Goal: Complete application form: Complete application form

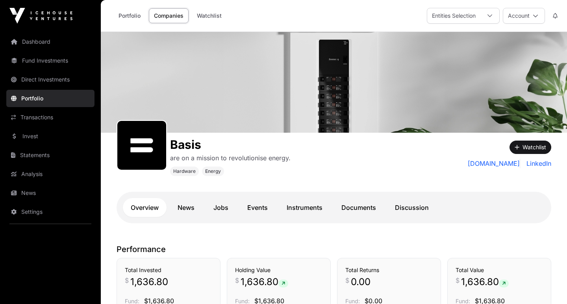
click at [28, 39] on link "Dashboard" at bounding box center [50, 41] width 88 height 17
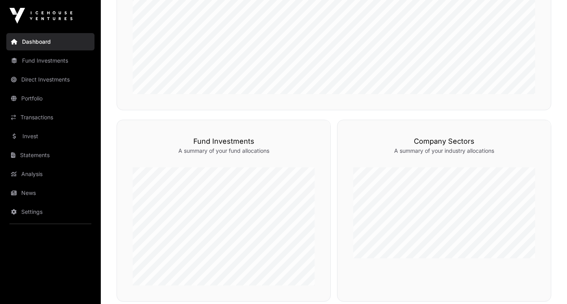
scroll to position [304, 0]
click at [33, 135] on link "Invest" at bounding box center [50, 136] width 88 height 17
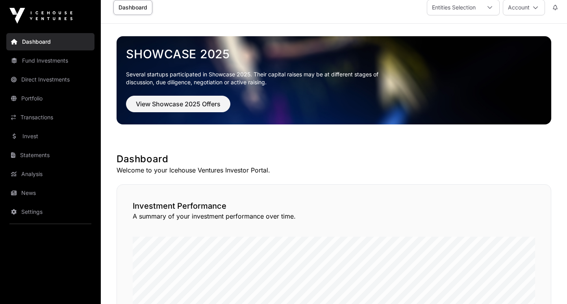
scroll to position [10, 0]
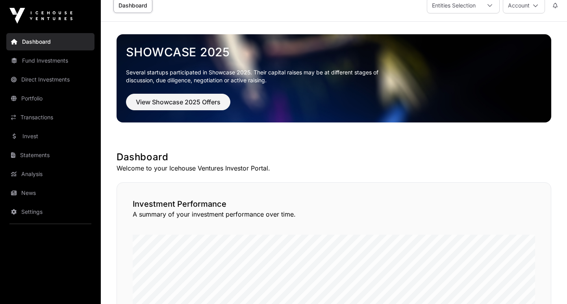
click at [171, 101] on span "View Showcase 2025 Offers" at bounding box center [178, 101] width 85 height 9
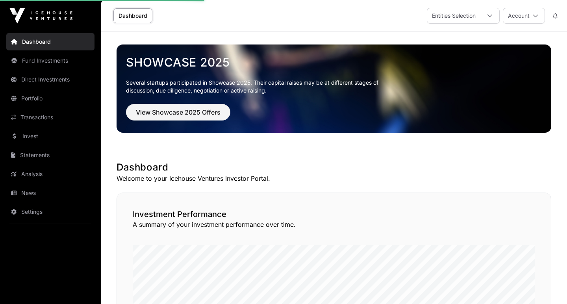
scroll to position [0, 0]
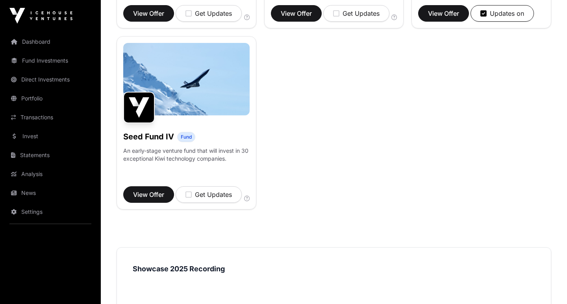
scroll to position [631, 0]
click at [161, 199] on span "View Offer" at bounding box center [148, 194] width 31 height 9
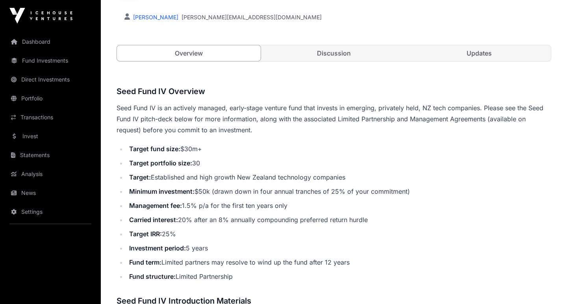
scroll to position [229, 0]
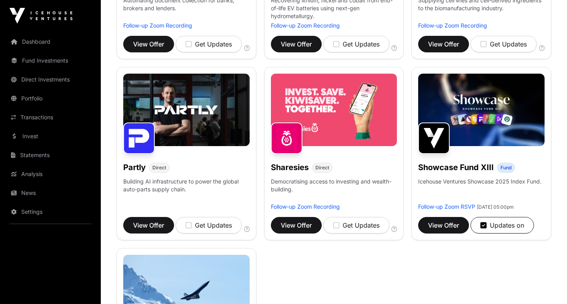
scroll to position [418, 0]
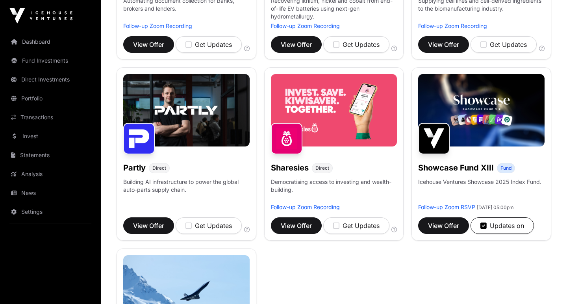
click at [449, 230] on span "View Offer" at bounding box center [443, 225] width 31 height 9
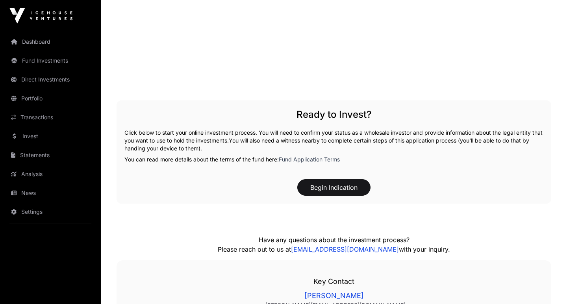
scroll to position [1027, 0]
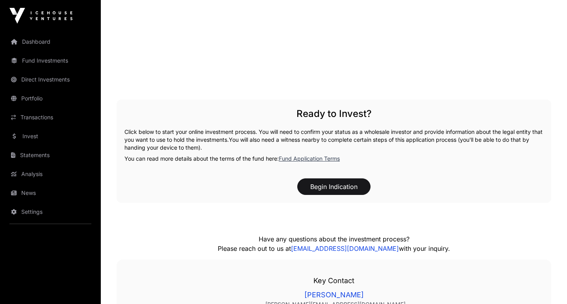
click at [346, 195] on button "Begin Indication" at bounding box center [333, 186] width 73 height 17
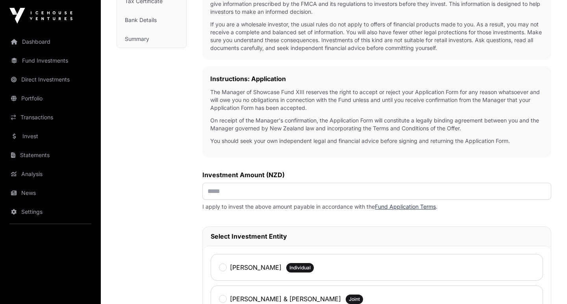
scroll to position [203, 0]
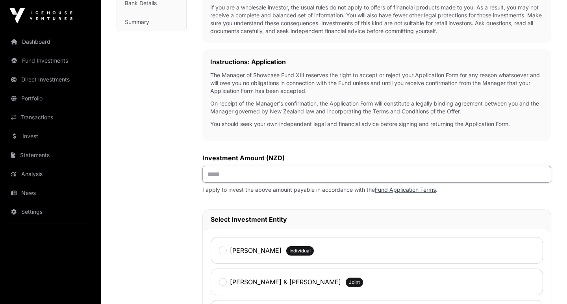
click at [280, 180] on input "text" at bounding box center [377, 174] width 349 height 17
type input "*******"
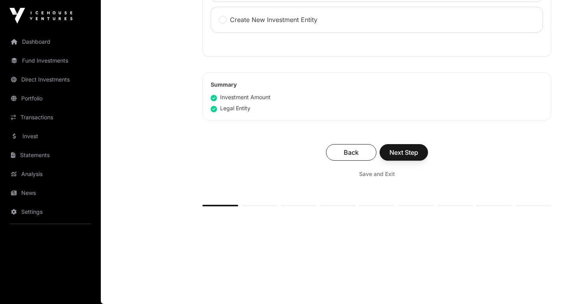
scroll to position [530, 0]
click at [393, 155] on span "Next Step" at bounding box center [404, 152] width 29 height 9
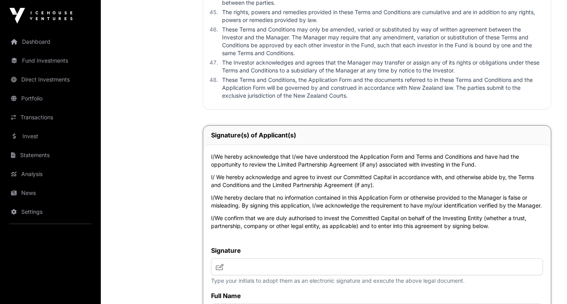
scroll to position [3092, 0]
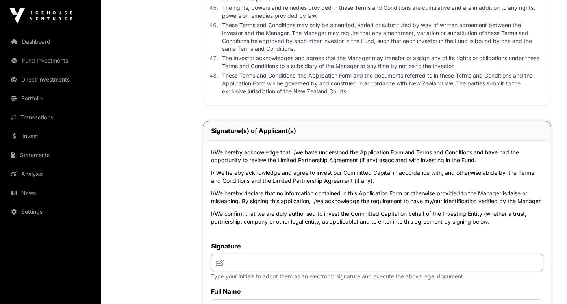
click at [269, 254] on input "text" at bounding box center [377, 262] width 332 height 17
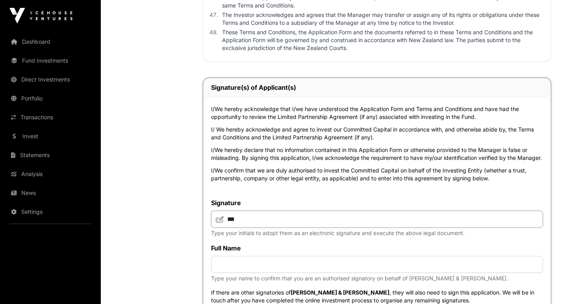
scroll to position [3138, 0]
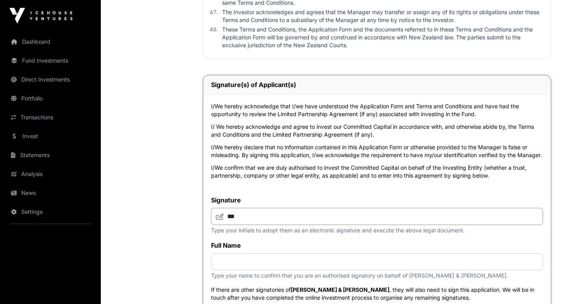
type input "***"
click at [262, 253] on input "text" at bounding box center [377, 261] width 332 height 17
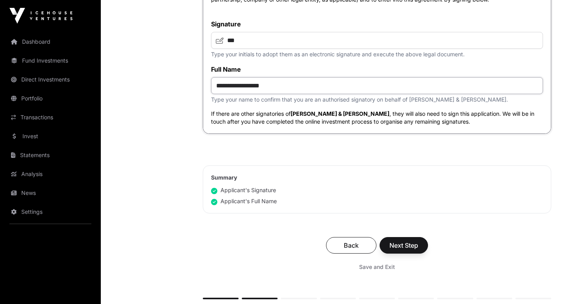
scroll to position [3323, 0]
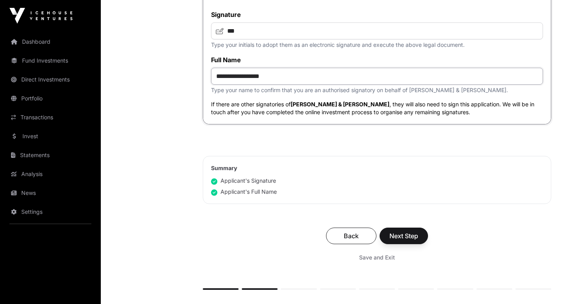
type input "**********"
click at [400, 231] on span "Next Step" at bounding box center [404, 235] width 29 height 9
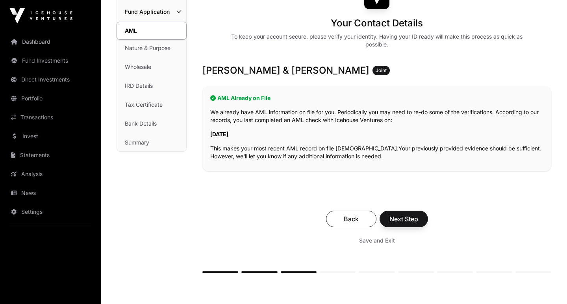
scroll to position [84, 0]
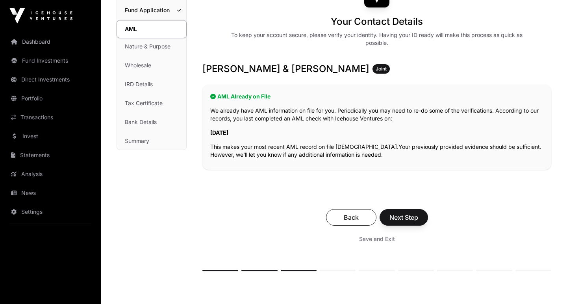
click at [400, 220] on span "Next Step" at bounding box center [404, 217] width 29 height 9
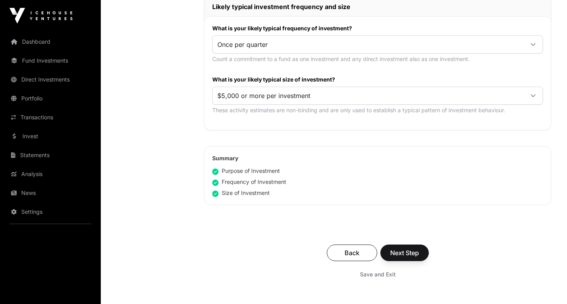
scroll to position [412, 0]
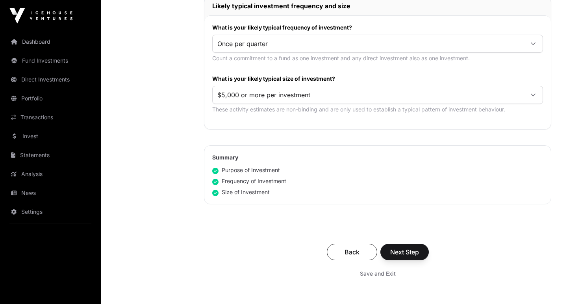
click at [391, 249] on span "Next Step" at bounding box center [404, 251] width 29 height 9
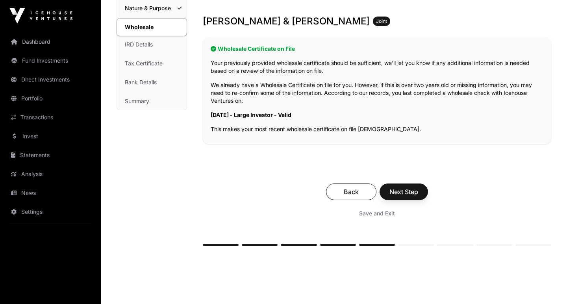
scroll to position [136, 0]
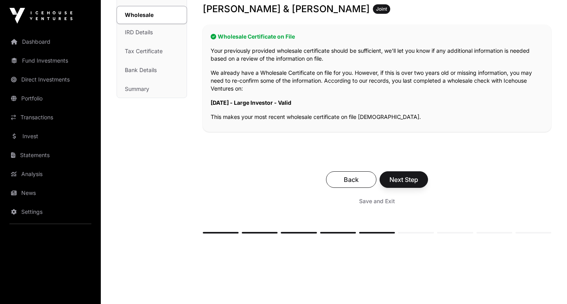
click at [398, 176] on span "Next Step" at bounding box center [404, 179] width 29 height 9
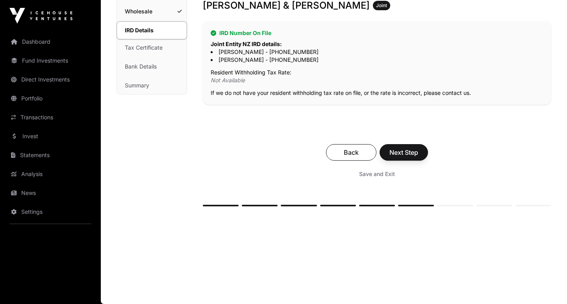
scroll to position [140, 0]
click at [394, 150] on span "Next Step" at bounding box center [404, 152] width 29 height 9
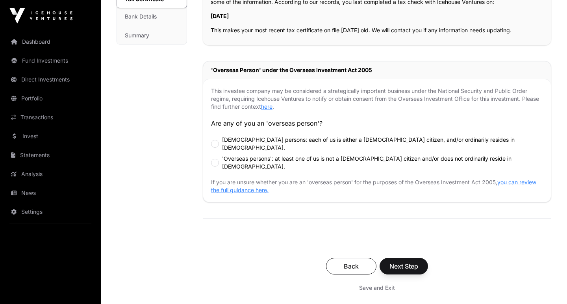
scroll to position [191, 0]
click at [397, 261] on span "Next Step" at bounding box center [404, 265] width 29 height 9
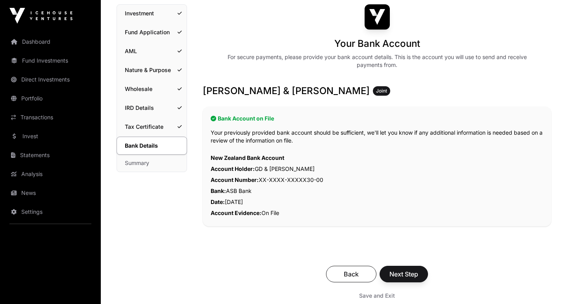
scroll to position [64, 0]
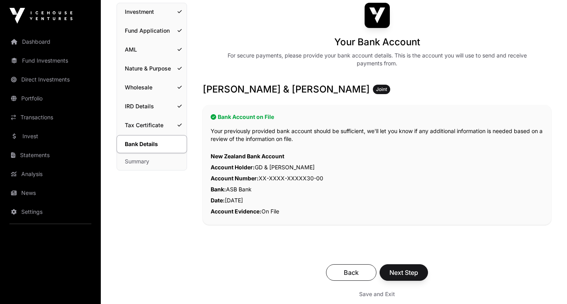
click at [401, 272] on span "Next Step" at bounding box center [404, 272] width 29 height 9
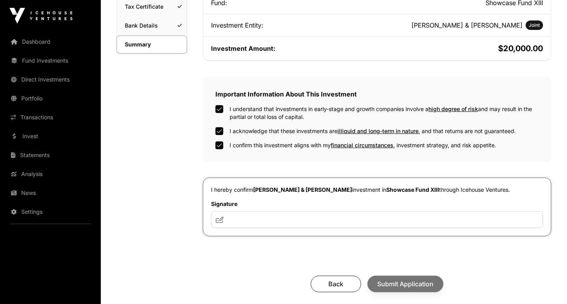
scroll to position [235, 0]
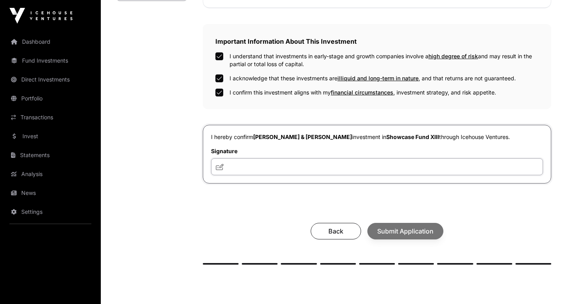
click at [258, 167] on input "text" at bounding box center [377, 166] width 332 height 17
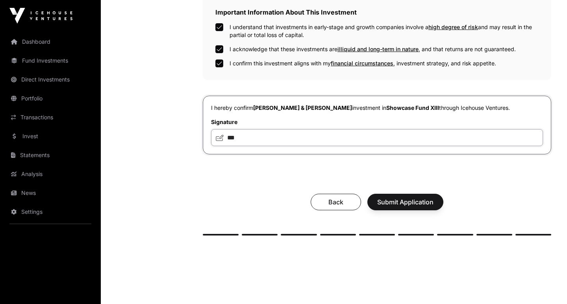
scroll to position [268, 0]
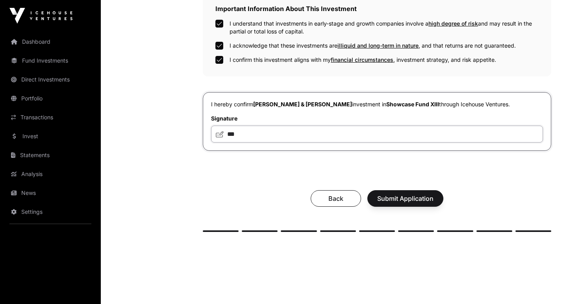
type input "***"
click at [388, 198] on span "Submit Application" at bounding box center [405, 198] width 56 height 9
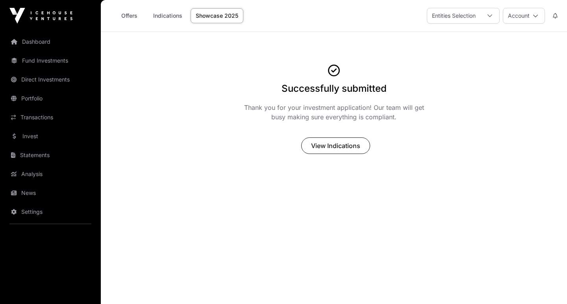
click at [333, 143] on span "View Indications" at bounding box center [335, 145] width 49 height 9
click at [327, 140] on button "View Indications" at bounding box center [335, 146] width 69 height 17
